Goal: Task Accomplishment & Management: Complete application form

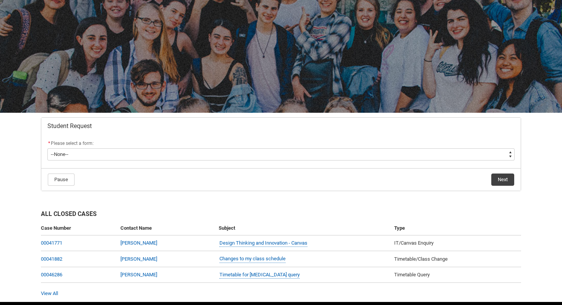
scroll to position [68, 0]
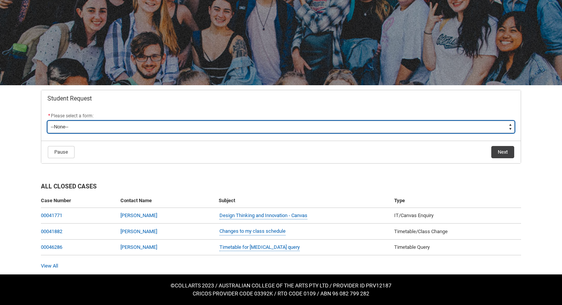
click at [212, 129] on select "--None-- Academic Transcript Application to Appeal Assignment Extension Change …" at bounding box center [280, 127] width 467 height 12
type lightning-select "Enrolment_Variation_Choice"
select select "Enrolment_Variation_Choice"
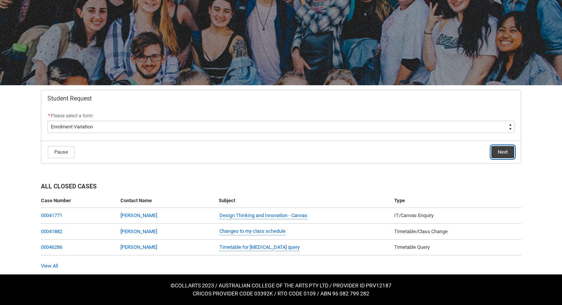
click at [499, 156] on button "Next" at bounding box center [502, 152] width 23 height 12
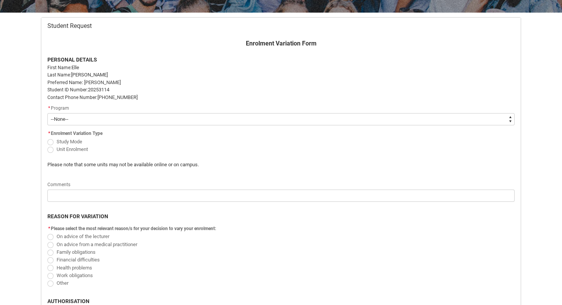
scroll to position [142, 0]
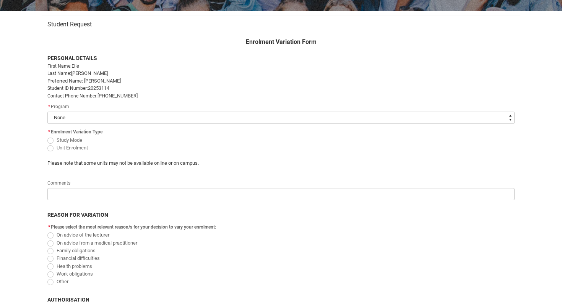
click at [354, 118] on select "--None-- Diploma of Graphic and Digital Design" at bounding box center [280, 118] width 467 height 12
type lightning-select "recordPicklist_ProgramEnrollment.a0jOZ000004pHsYYAU"
select select "recordPicklist_ProgramEnrollment.a0jOZ000004pHsYYAU"
click at [78, 147] on span "Unit Enrolment" at bounding box center [72, 148] width 31 height 6
click at [47, 144] on input "Unit Enrolment" at bounding box center [47, 143] width 0 height 0
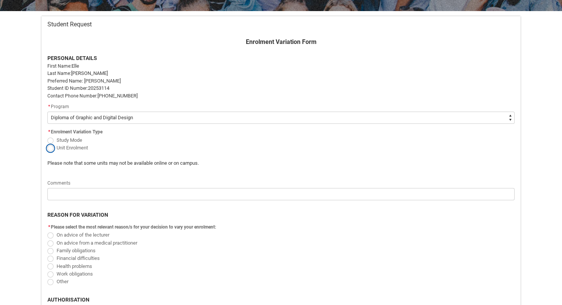
radio input "true"
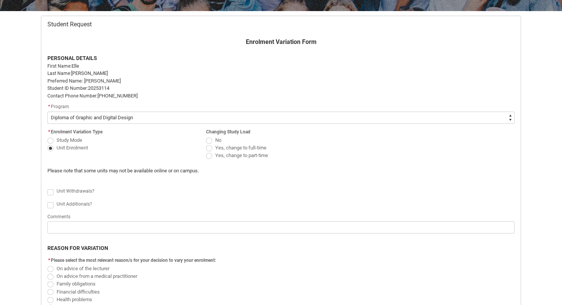
click at [210, 141] on span "Redu_Student_Request flow" at bounding box center [209, 141] width 6 height 6
click at [206, 136] on input "No" at bounding box center [206, 136] width 0 height 0
radio input "true"
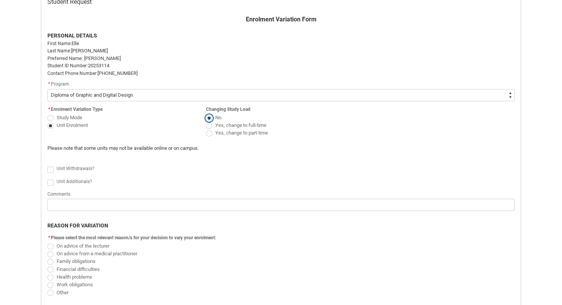
scroll to position [166, 0]
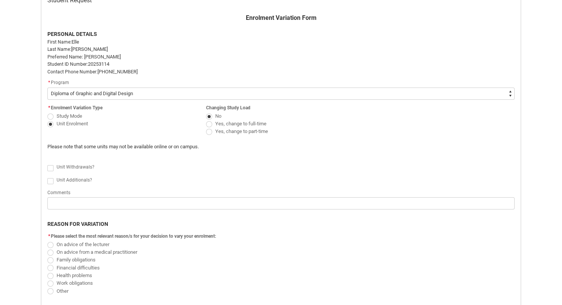
click at [53, 182] on span "Redu_Student_Request flow" at bounding box center [50, 181] width 6 height 6
click at [47, 177] on input "Redu_Student_Request flow" at bounding box center [47, 177] width 0 height 0
type lightning-input "true"
checkbox input "true"
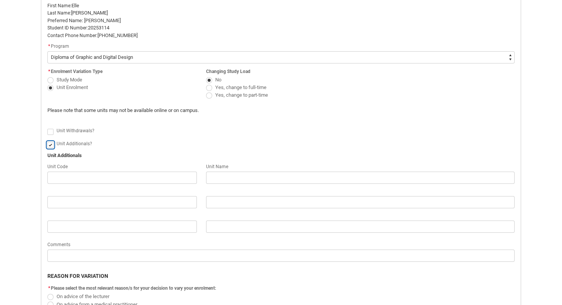
scroll to position [203, 0]
click at [74, 78] on span "Study Mode" at bounding box center [70, 79] width 26 height 6
click at [47, 75] on input "Study Mode" at bounding box center [47, 75] width 0 height 0
radio input "true"
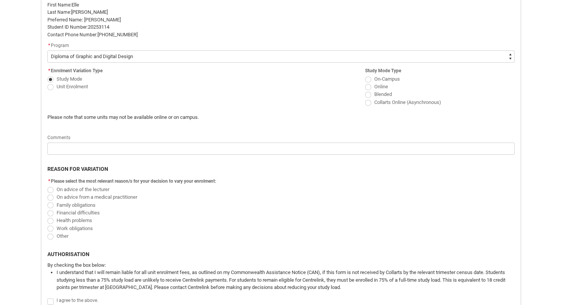
click at [50, 87] on span "Redu_Student_Request flow" at bounding box center [50, 87] width 6 height 6
click at [47, 83] on input "Unit Enrolment" at bounding box center [47, 82] width 0 height 0
radio input "true"
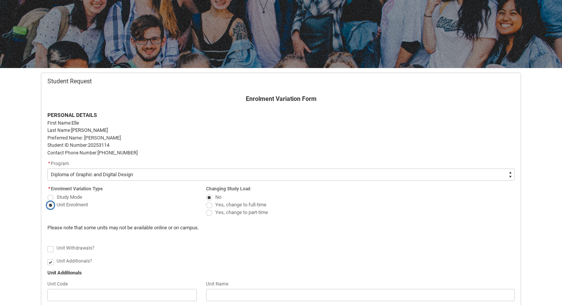
scroll to position [56, 0]
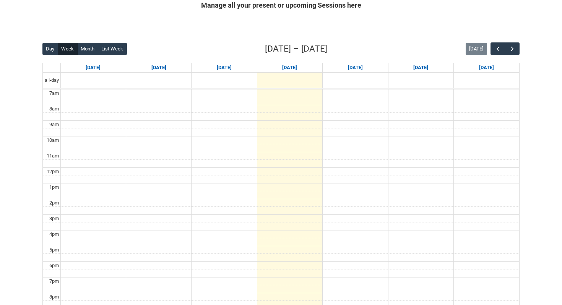
scroll to position [157, 0]
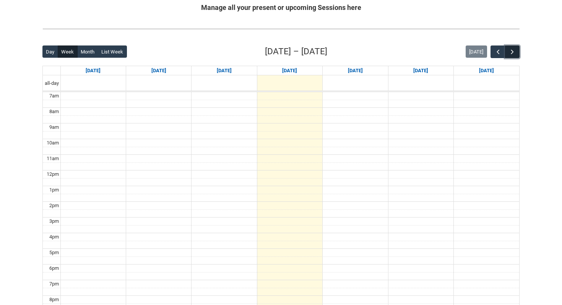
click at [514, 55] on span "button" at bounding box center [513, 52] width 8 height 8
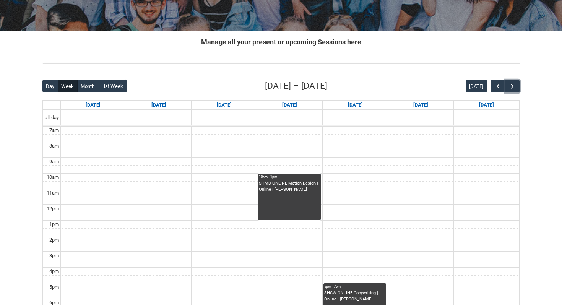
scroll to position [132, 0]
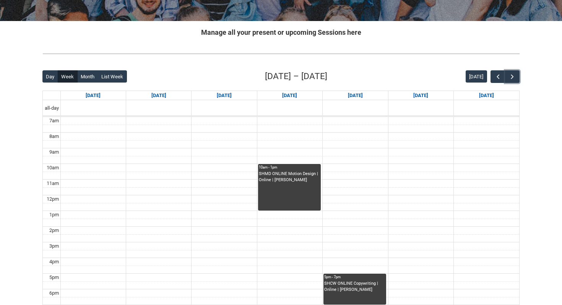
click at [274, 175] on div "SHMD ONLINE Motion Design | Online | [PERSON_NAME]" at bounding box center [289, 177] width 61 height 13
click at [274, 175] on div "Close Session Details Close" at bounding box center [281, 152] width 245 height 305
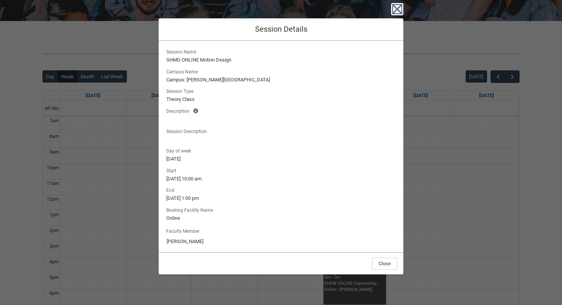
click at [401, 14] on icon "button" at bounding box center [397, 9] width 12 height 12
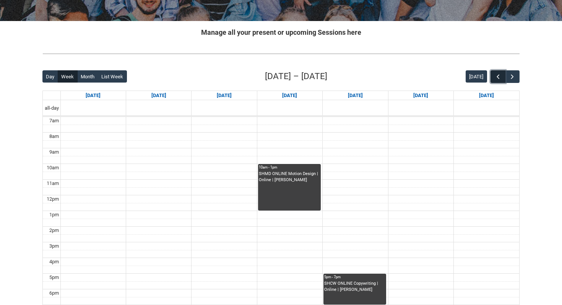
click at [500, 74] on span "button" at bounding box center [498, 77] width 8 height 8
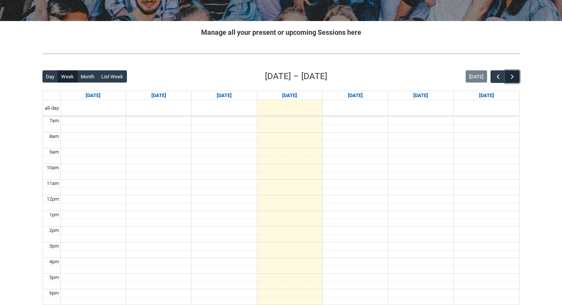
click at [513, 78] on span "button" at bounding box center [513, 77] width 8 height 8
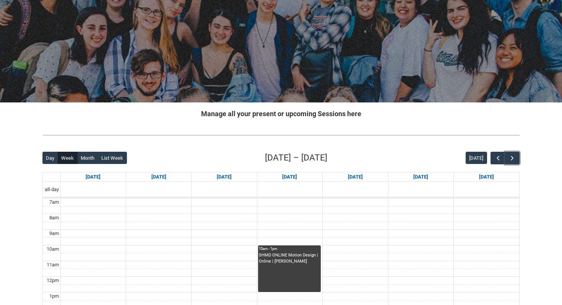
scroll to position [0, 0]
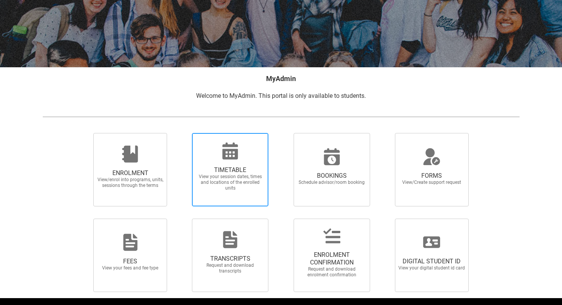
scroll to position [87, 0]
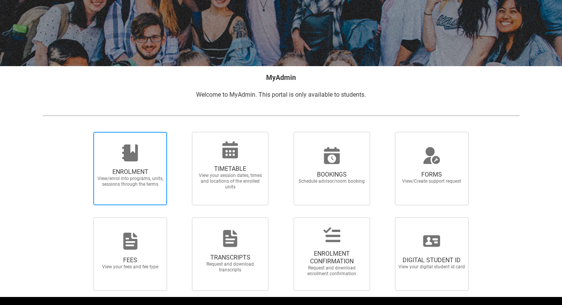
click at [133, 158] on icon at bounding box center [130, 153] width 16 height 17
click at [84, 132] on input "ENROLMENT View/enrol into programs, units, sessions through the terms" at bounding box center [84, 132] width 0 height 0
radio input "true"
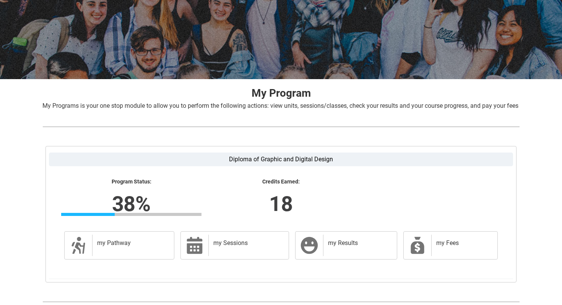
scroll to position [121, 0]
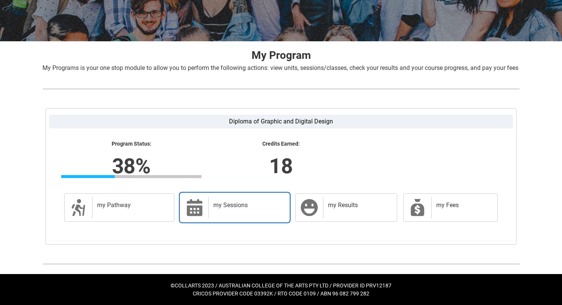
click at [223, 208] on h2 "my Sessions" at bounding box center [247, 205] width 68 height 8
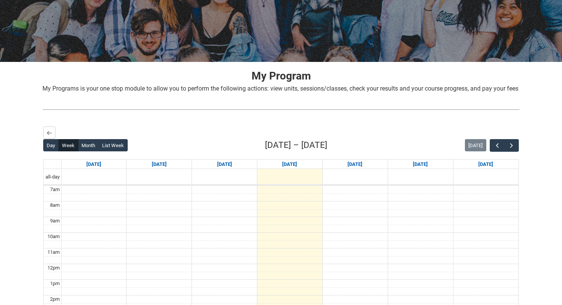
scroll to position [76, 0]
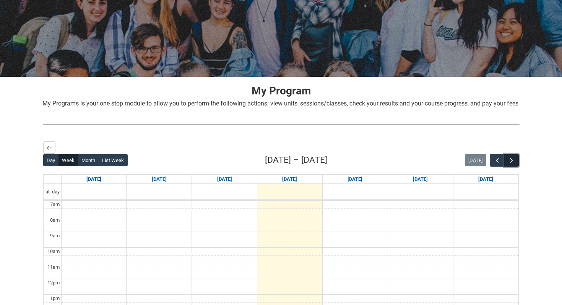
click at [513, 164] on span "button" at bounding box center [512, 161] width 8 height 8
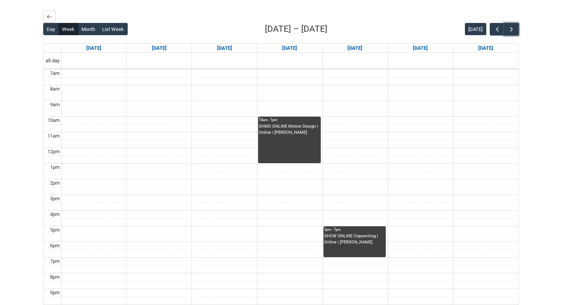
scroll to position [208, 0]
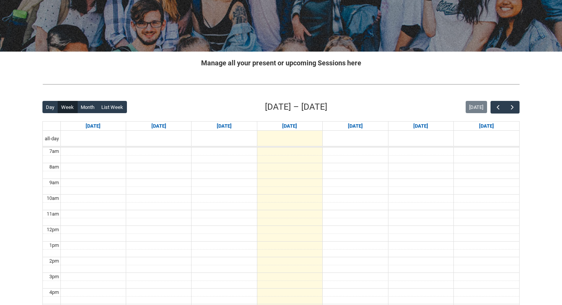
scroll to position [88, 0]
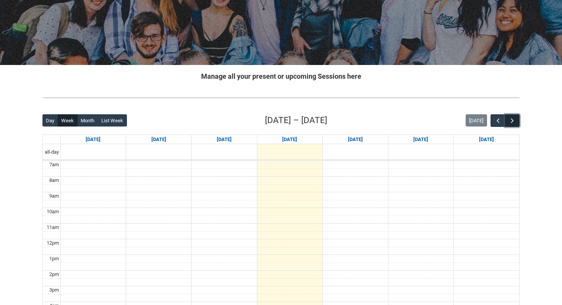
click at [512, 123] on span "button" at bounding box center [513, 121] width 8 height 8
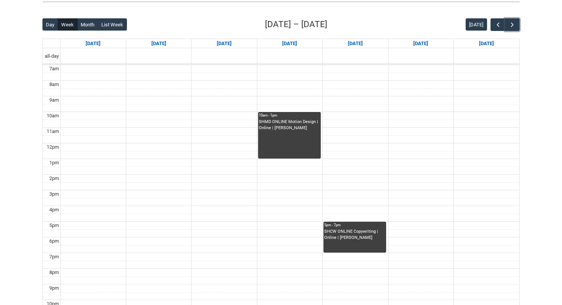
scroll to position [186, 0]
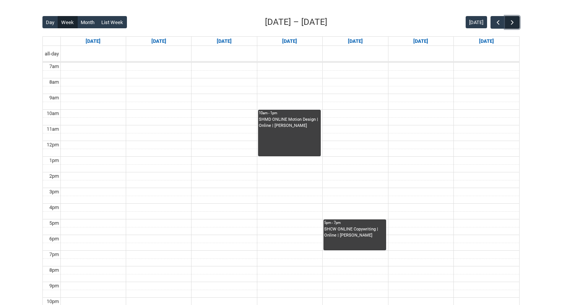
click at [516, 24] on button "button" at bounding box center [512, 22] width 15 height 13
click at [497, 21] on span "button" at bounding box center [498, 23] width 8 height 8
